Goal: Task Accomplishment & Management: Manage account settings

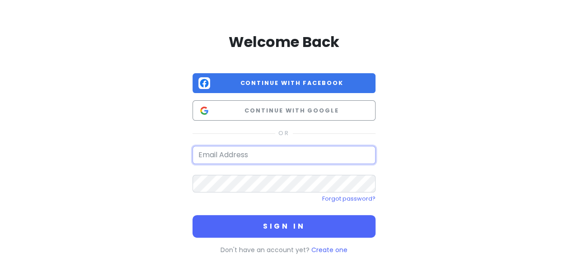
click at [219, 158] on input "email" at bounding box center [283, 155] width 183 height 18
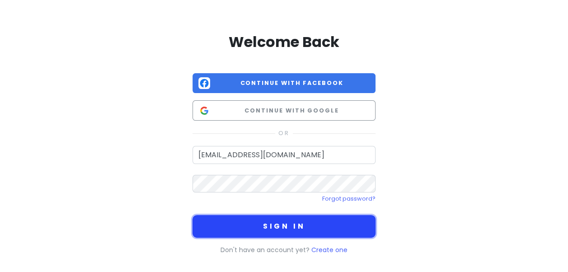
click at [342, 219] on button "Sign in" at bounding box center [283, 226] width 183 height 23
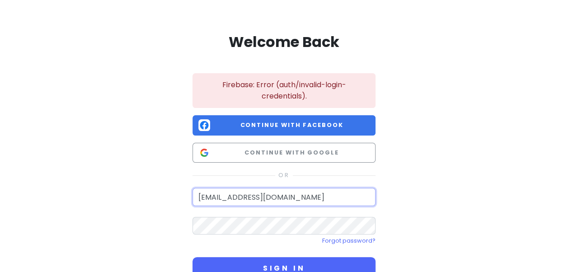
click at [221, 197] on input "[EMAIL_ADDRESS][DOMAIN_NAME]" at bounding box center [283, 197] width 183 height 18
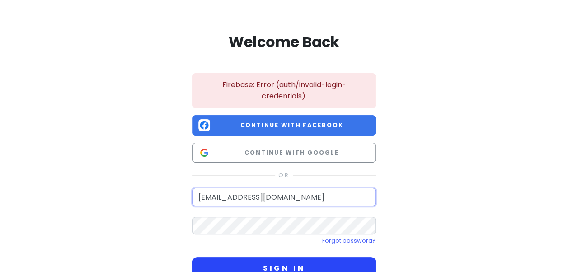
type input "[EMAIL_ADDRESS][DOMAIN_NAME]"
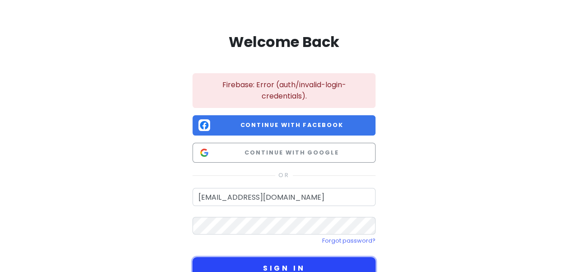
click at [251, 260] on button "Sign in" at bounding box center [283, 268] width 183 height 23
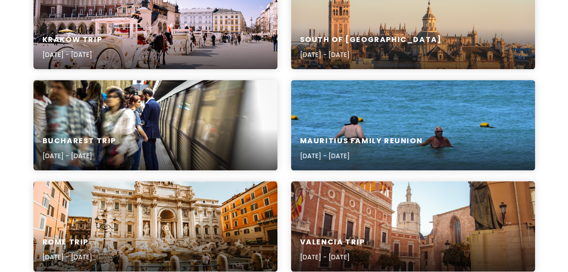
scroll to position [241, 0]
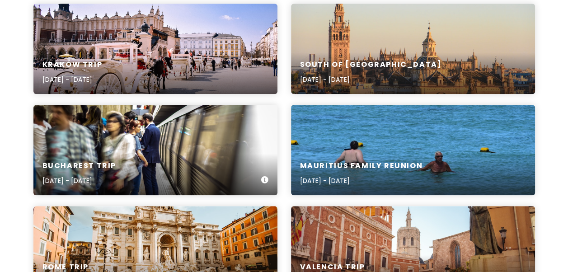
click at [228, 157] on div "[GEOGRAPHIC_DATA] Trip [DATE] - [DATE]" at bounding box center [155, 173] width 244 height 43
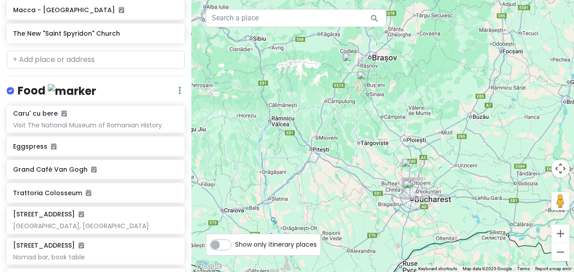
scroll to position [399, 0]
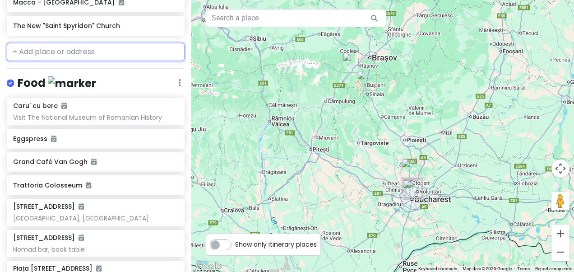
click at [87, 61] on input "text" at bounding box center [96, 52] width 178 height 18
paste input "Strada cu Umbrele"
type input "Strada cu Umbrele"
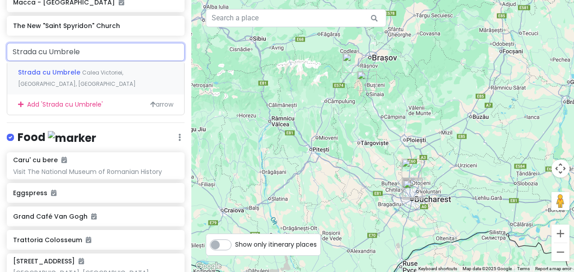
click at [79, 84] on span "Calea Victoriei, [GEOGRAPHIC_DATA], [GEOGRAPHIC_DATA]" at bounding box center [77, 78] width 118 height 19
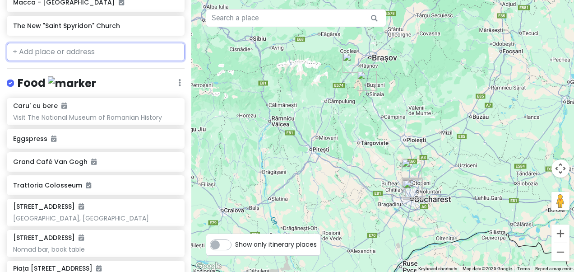
scroll to position [422, 0]
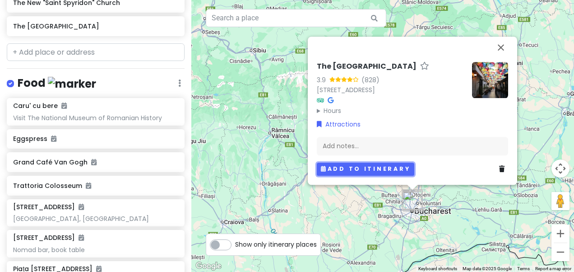
click at [370, 170] on button "Add to itinerary" at bounding box center [366, 169] width 98 height 13
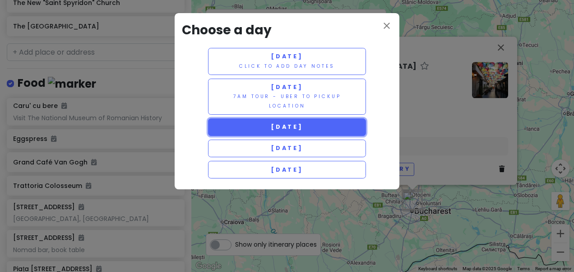
click at [331, 129] on button "[DATE]" at bounding box center [287, 127] width 158 height 18
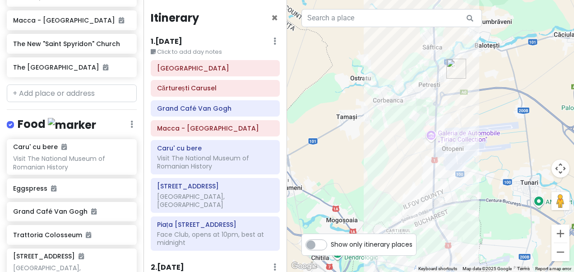
drag, startPoint x: 454, startPoint y: 191, endPoint x: 397, endPoint y: 84, distance: 121.0
click at [397, 84] on div at bounding box center [430, 136] width 287 height 272
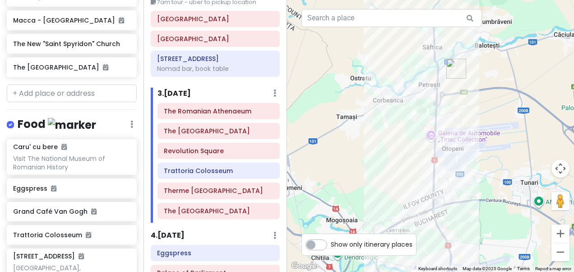
scroll to position [286, 0]
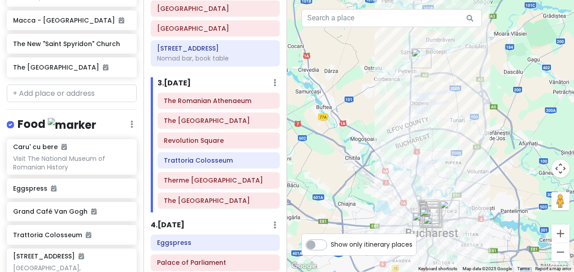
drag, startPoint x: 406, startPoint y: 205, endPoint x: 395, endPoint y: 124, distance: 81.6
click at [395, 124] on div at bounding box center [430, 136] width 287 height 272
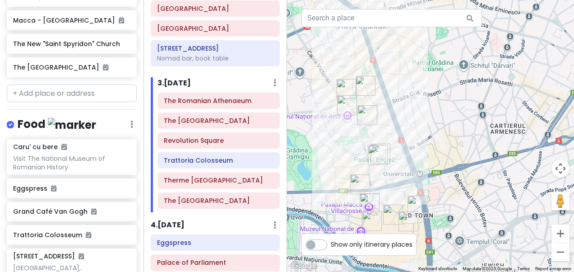
drag, startPoint x: 405, startPoint y: 193, endPoint x: 571, endPoint y: -4, distance: 257.0
click at [567, 0] on html "[GEOGRAPHIC_DATA] Trip Private Change Dates Make a Copy Delete Trip Give Feedba…" at bounding box center [287, 136] width 574 height 272
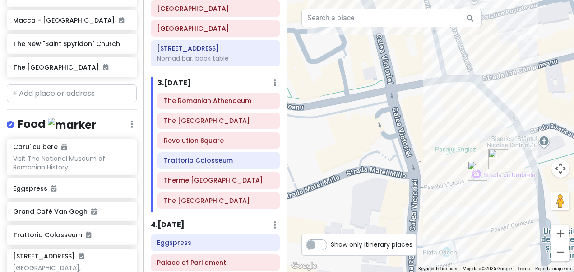
drag, startPoint x: 436, startPoint y: 171, endPoint x: 344, endPoint y: 160, distance: 92.3
click at [344, 160] on div at bounding box center [430, 136] width 287 height 272
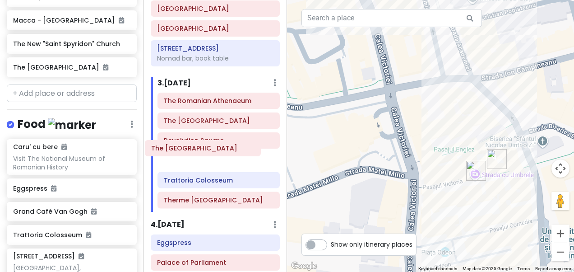
drag, startPoint x: 234, startPoint y: 192, endPoint x: 222, endPoint y: 153, distance: 41.1
click at [222, 153] on div "The Romanian Athenaeum The [GEOGRAPHIC_DATA] Trattoria Colosseum Therme Buchare…" at bounding box center [219, 152] width 136 height 119
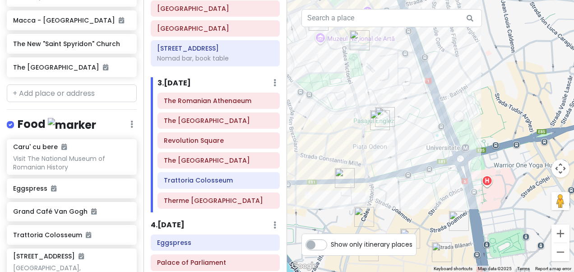
click at [378, 120] on img "The Umbrellas' Street" at bounding box center [380, 120] width 20 height 20
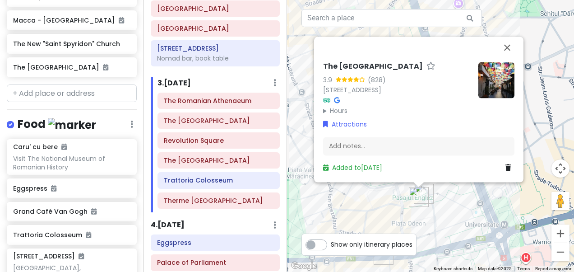
click at [343, 196] on div "The [GEOGRAPHIC_DATA] 3.9 (828) [STREET_ADDRESS] Hours [DATE] Open 24 hours [DA…" at bounding box center [430, 136] width 287 height 272
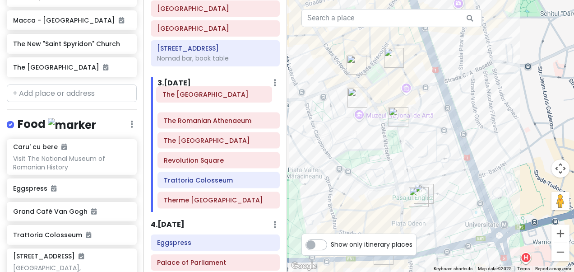
drag, startPoint x: 208, startPoint y: 152, endPoint x: 207, endPoint y: 97, distance: 54.6
click at [207, 97] on div "The Romanian Athenaeum The [GEOGRAPHIC_DATA] The Umbrellas' Street Trattoria Co…" at bounding box center [219, 152] width 136 height 119
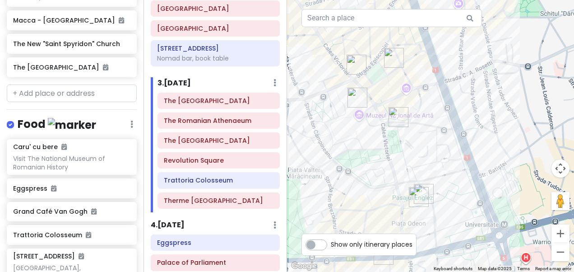
click at [428, 192] on img "The Umbrellas' Street" at bounding box center [419, 197] width 20 height 20
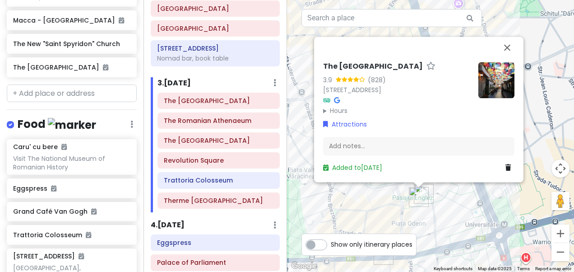
click at [400, 208] on div "The [GEOGRAPHIC_DATA] 3.9 (828) [STREET_ADDRESS] Hours [DATE] Open 24 hours [DA…" at bounding box center [430, 136] width 287 height 272
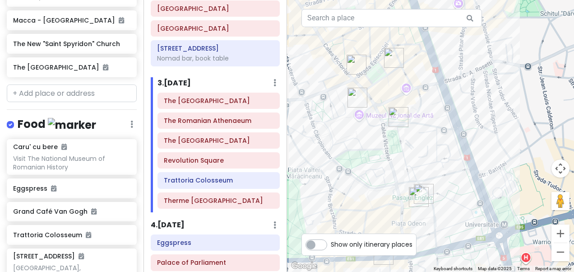
click at [420, 193] on img "The Umbrellas' Street" at bounding box center [419, 197] width 20 height 20
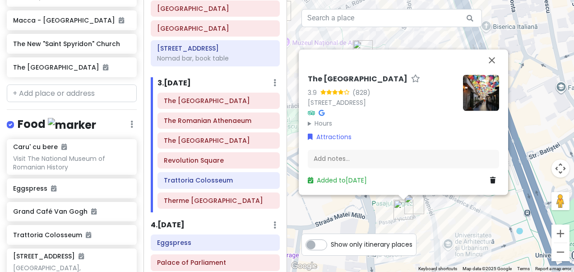
click at [412, 208] on img "The Umbrellas' Street" at bounding box center [404, 210] width 20 height 20
click at [413, 205] on img "The Umbrellas' Street" at bounding box center [404, 210] width 20 height 20
click at [404, 206] on img "The Umbrellas' Street" at bounding box center [404, 210] width 20 height 20
click at [493, 49] on button "Close" at bounding box center [492, 60] width 22 height 22
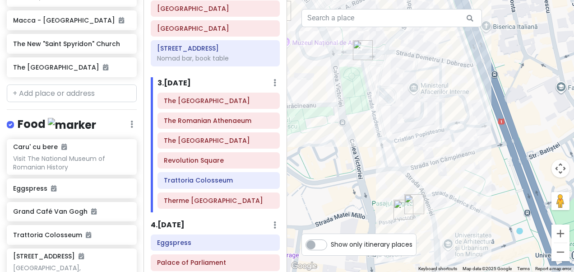
click at [411, 202] on img "The Umbrellas' Street" at bounding box center [404, 210] width 20 height 20
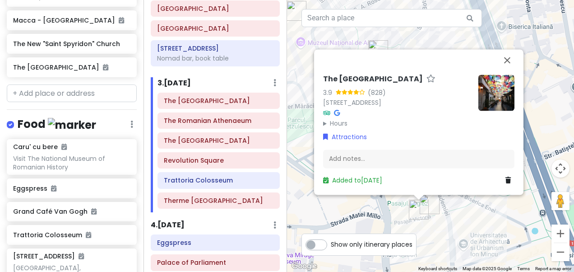
click at [409, 205] on img "The Umbrellas' Street" at bounding box center [419, 210] width 20 height 20
click at [512, 50] on button "Close" at bounding box center [508, 60] width 22 height 22
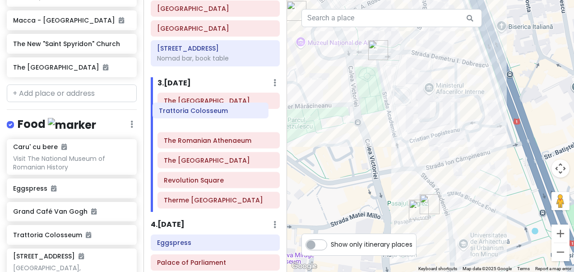
drag, startPoint x: 217, startPoint y: 171, endPoint x: 212, endPoint y: 114, distance: 57.5
click at [212, 114] on div "The Umbrellas' Street The Romanian Athenaeum The [GEOGRAPHIC_DATA] Trattoria Co…" at bounding box center [219, 152] width 136 height 119
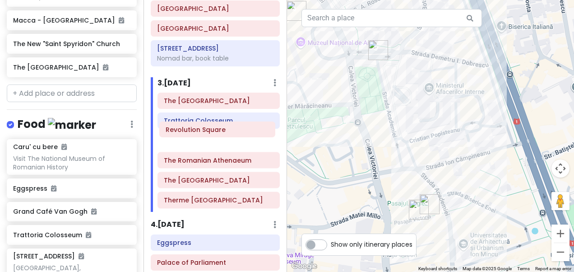
drag, startPoint x: 212, startPoint y: 168, endPoint x: 214, endPoint y: 128, distance: 39.8
click at [214, 128] on div "The Umbrellas' Street Trattoria Colosseum The Romanian Athenaeum The [GEOGRAPHI…" at bounding box center [219, 152] width 136 height 119
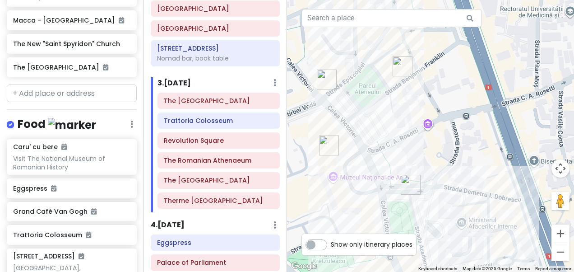
drag, startPoint x: 357, startPoint y: 123, endPoint x: 389, endPoint y: 258, distance: 139.3
click at [389, 258] on div at bounding box center [430, 136] width 287 height 272
